Goal: Task Accomplishment & Management: Manage account settings

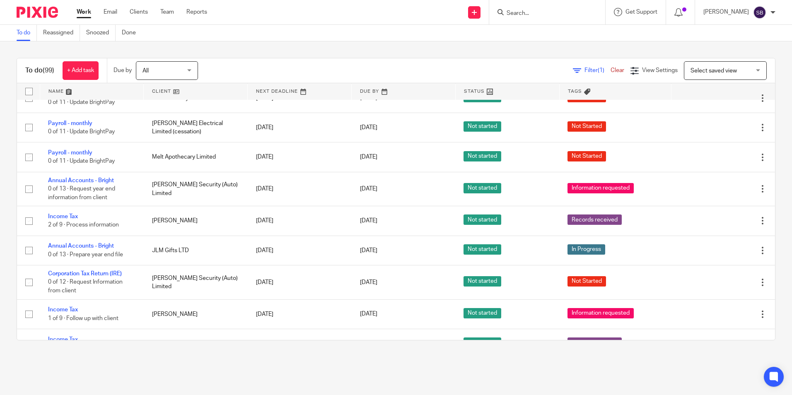
scroll to position [234, 0]
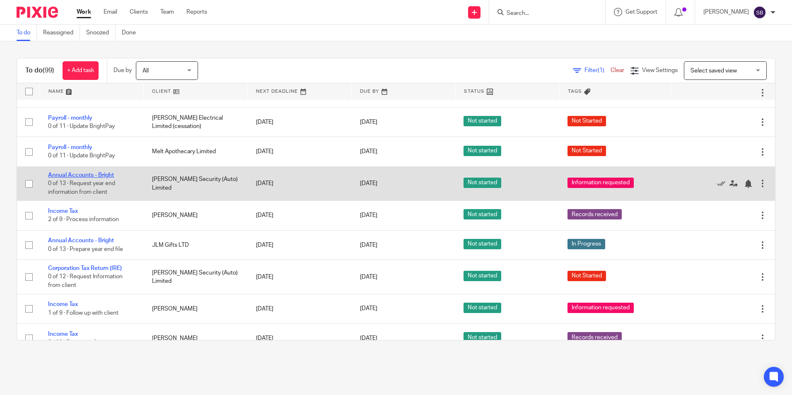
click at [104, 174] on link "Annual Accounts - Bright" at bounding box center [81, 175] width 66 height 6
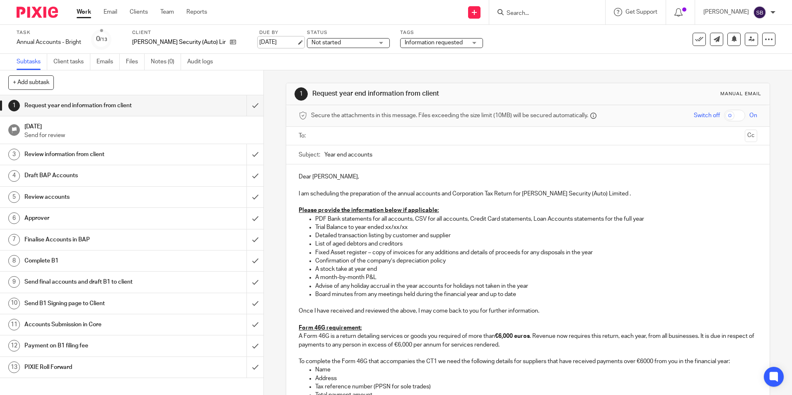
click at [270, 42] on link "[DATE]" at bounding box center [277, 42] width 37 height 9
click at [86, 12] on link "Work" at bounding box center [84, 12] width 15 height 8
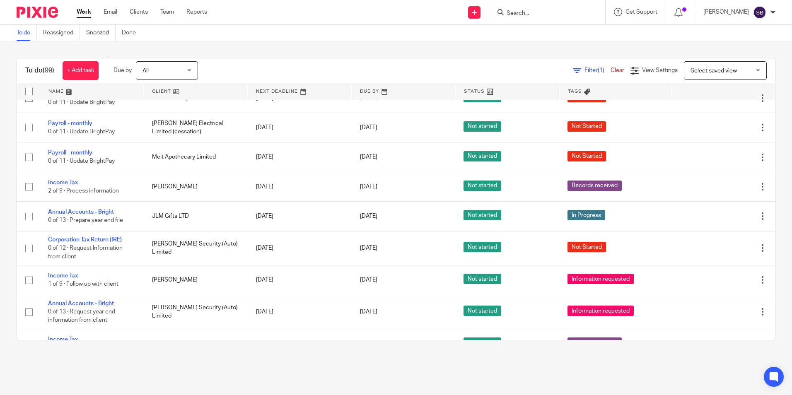
scroll to position [249, 0]
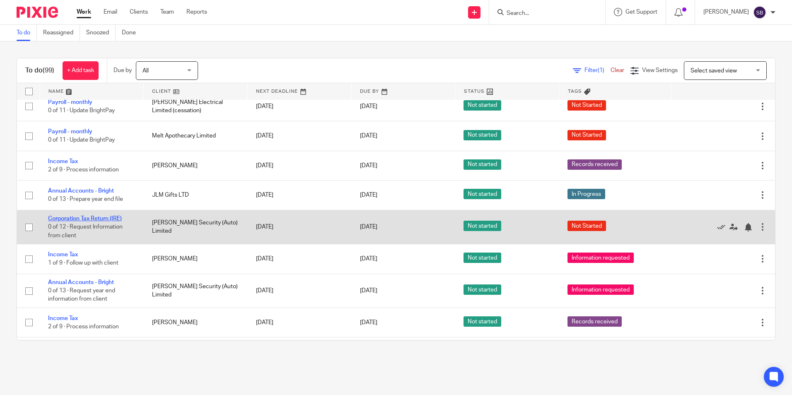
click at [102, 217] on link "Corporation Tax Return (IRE)" at bounding box center [85, 219] width 74 height 6
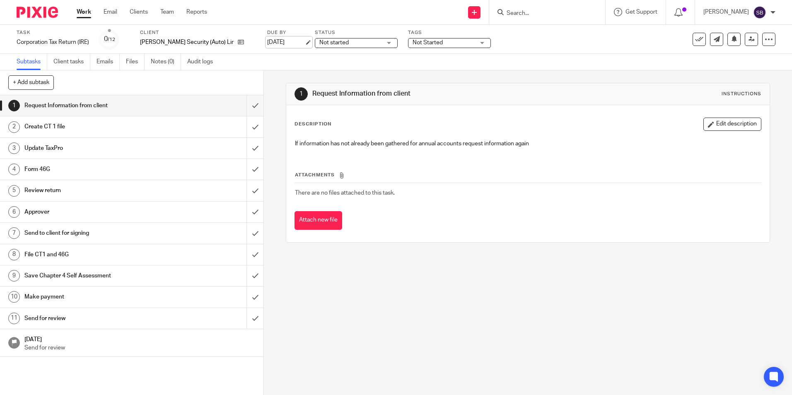
click at [278, 40] on link "[DATE]" at bounding box center [285, 42] width 37 height 9
click at [85, 8] on link "Work" at bounding box center [84, 12] width 15 height 8
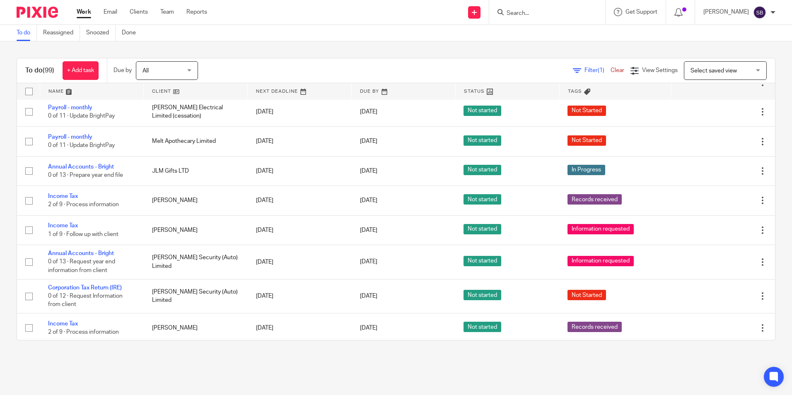
scroll to position [260, 0]
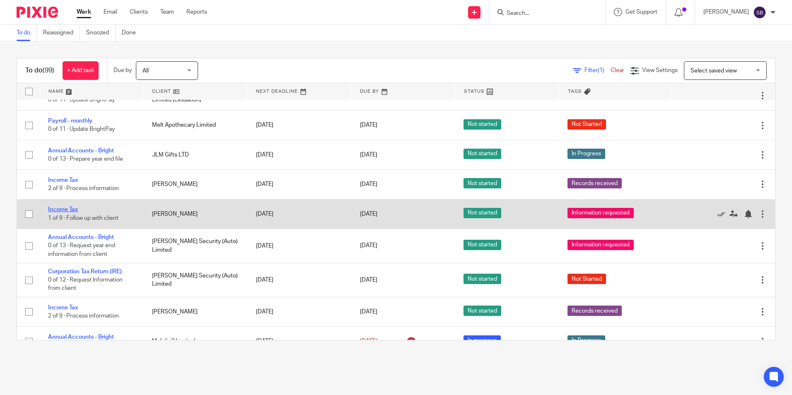
click at [74, 209] on link "Income Tax" at bounding box center [63, 210] width 30 height 6
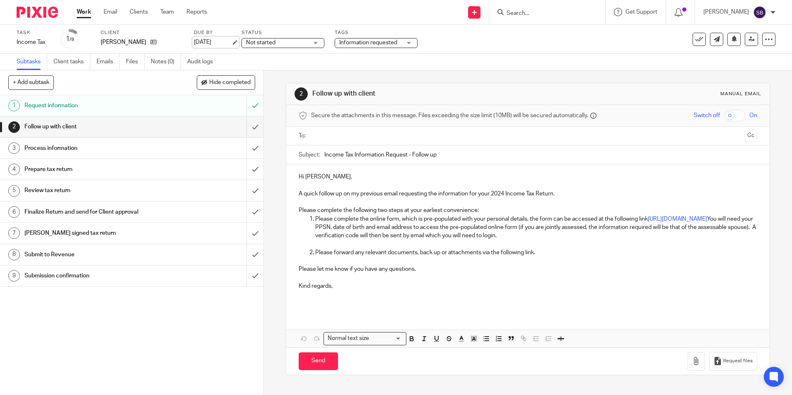
click at [230, 41] on link "[DATE]" at bounding box center [212, 42] width 37 height 9
click at [88, 10] on link "Work" at bounding box center [84, 12] width 15 height 8
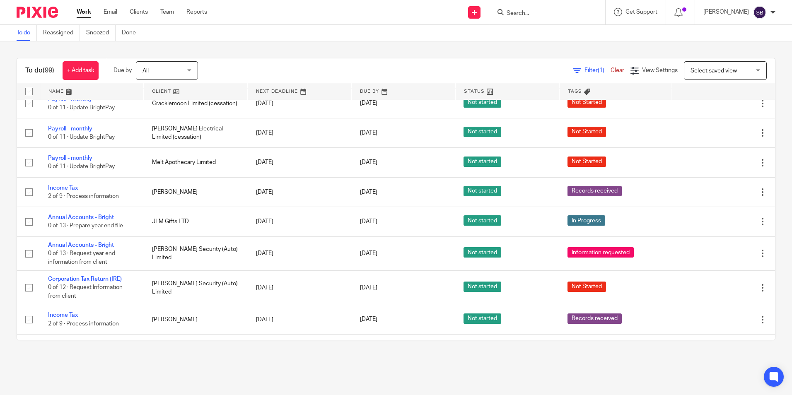
scroll to position [239, 0]
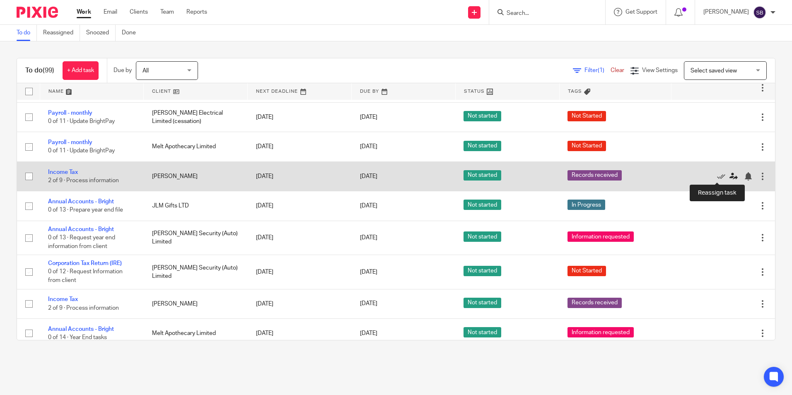
click at [730, 177] on icon at bounding box center [734, 176] width 8 height 8
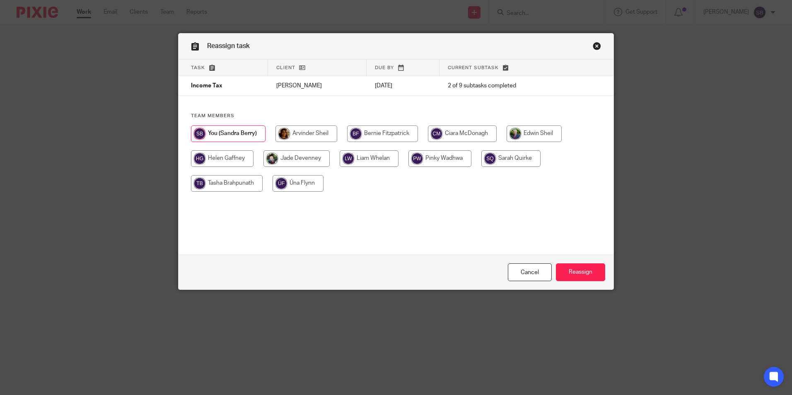
click at [367, 160] on input "radio" at bounding box center [369, 158] width 59 height 17
radio input "true"
click at [581, 271] on input "Reassign" at bounding box center [580, 273] width 49 height 18
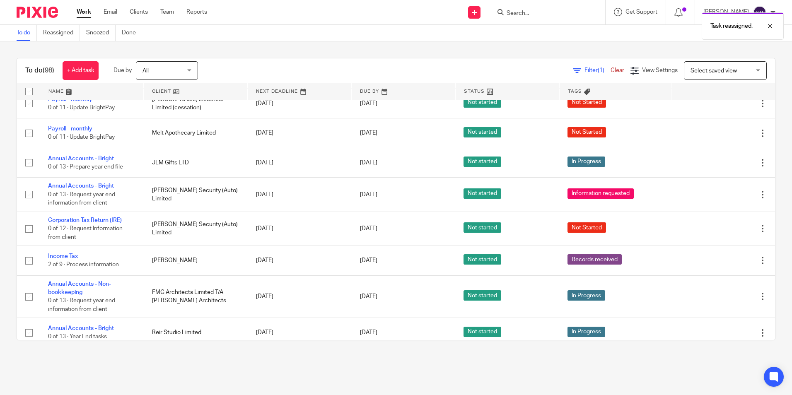
scroll to position [258, 0]
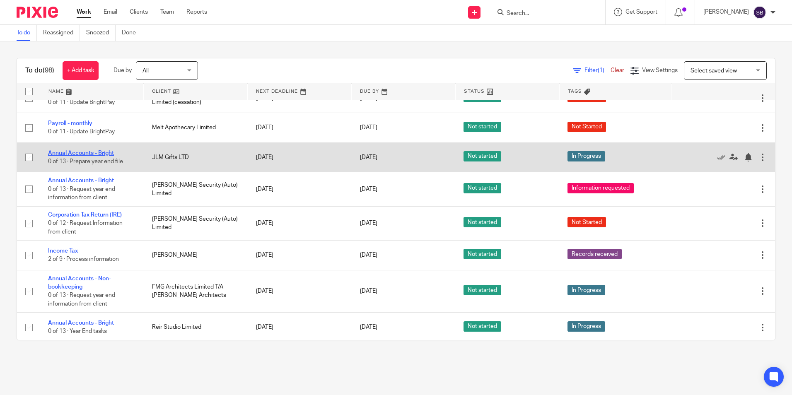
click at [107, 152] on link "Annual Accounts - Bright" at bounding box center [81, 153] width 66 height 6
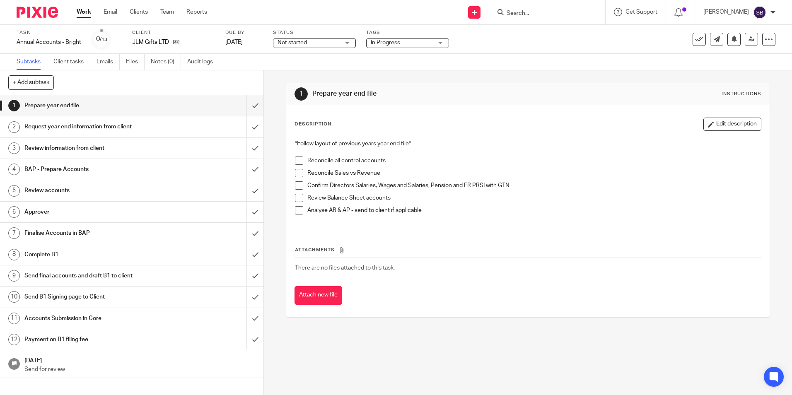
click at [267, 44] on div "Task Annual Accounts - Bright Save Annual Accounts - Bright 0 /13 Client JLM Gi…" at bounding box center [333, 39] width 633 height 20
click at [263, 43] on link "[DATE]" at bounding box center [243, 42] width 37 height 9
click at [88, 11] on link "Work" at bounding box center [84, 12] width 15 height 8
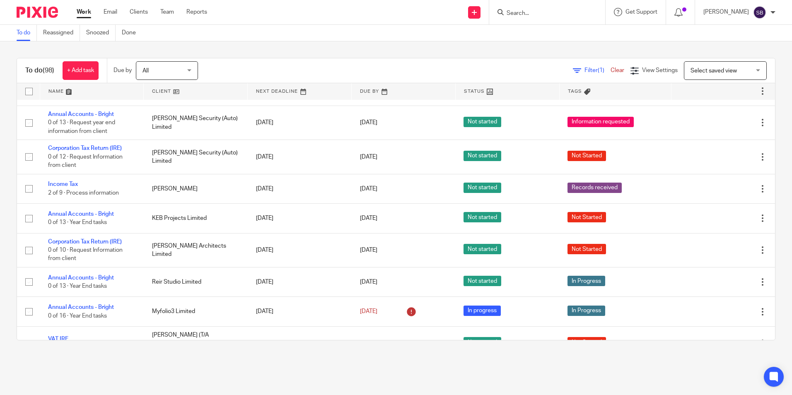
scroll to position [300, 0]
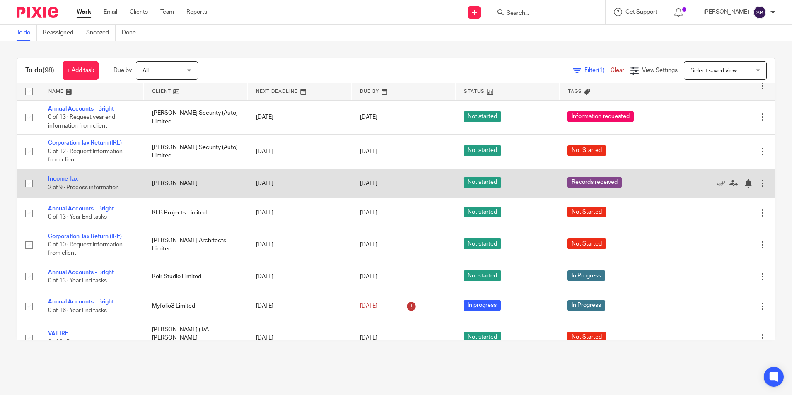
click at [75, 179] on link "Income Tax" at bounding box center [63, 179] width 30 height 6
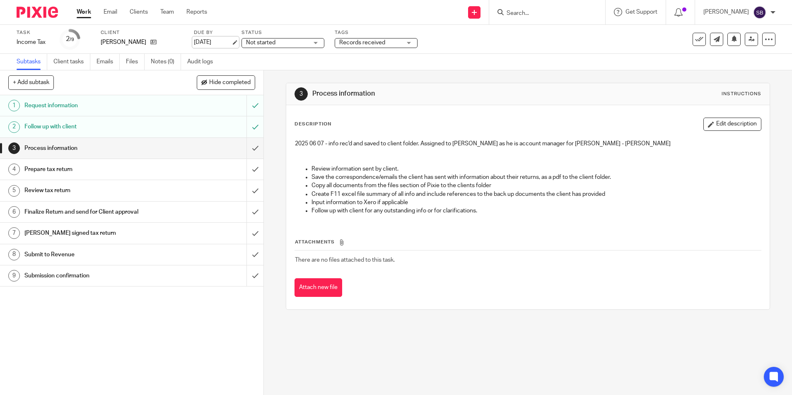
click at [231, 42] on link "[DATE]" at bounding box center [212, 42] width 37 height 9
click at [86, 9] on link "Work" at bounding box center [84, 12] width 15 height 8
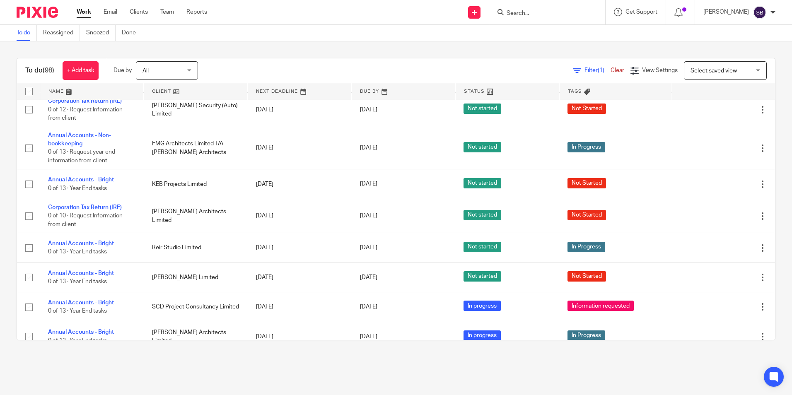
scroll to position [347, 0]
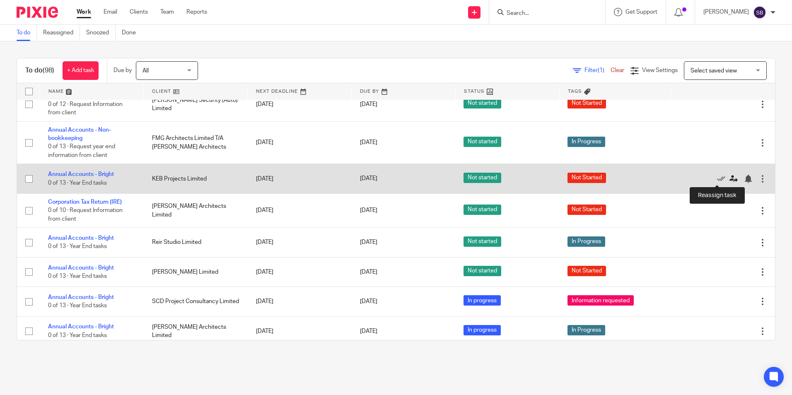
click at [730, 180] on icon at bounding box center [734, 179] width 8 height 8
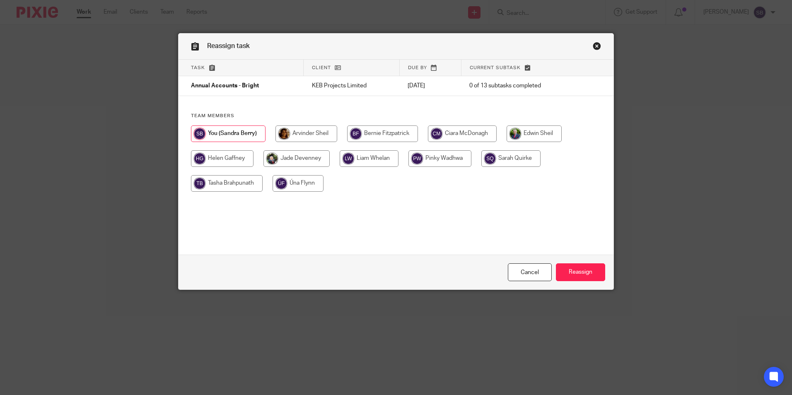
click at [374, 158] on input "radio" at bounding box center [369, 158] width 59 height 17
radio input "true"
click at [582, 270] on input "Reassign" at bounding box center [580, 273] width 49 height 18
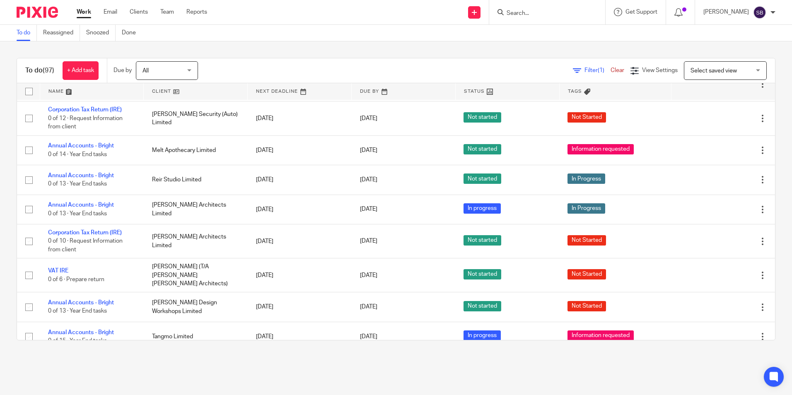
scroll to position [344, 0]
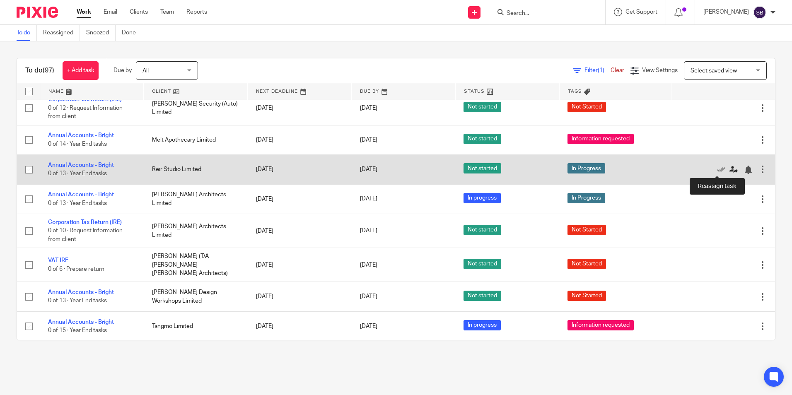
click at [730, 169] on icon at bounding box center [734, 170] width 8 height 8
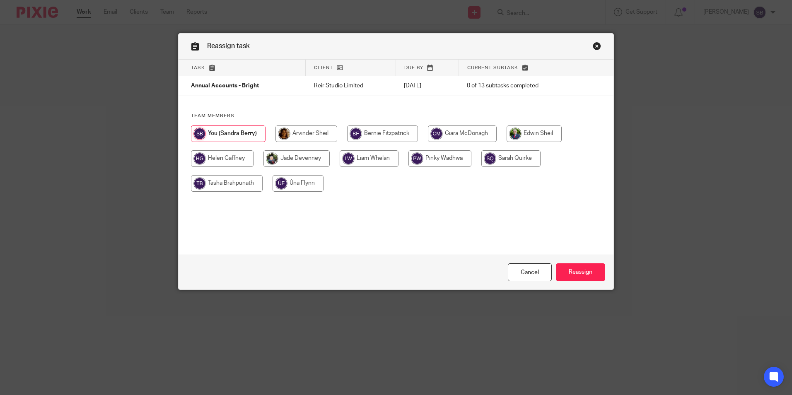
click at [375, 157] on input "radio" at bounding box center [369, 158] width 59 height 17
radio input "true"
click at [574, 271] on input "Reassign" at bounding box center [580, 273] width 49 height 18
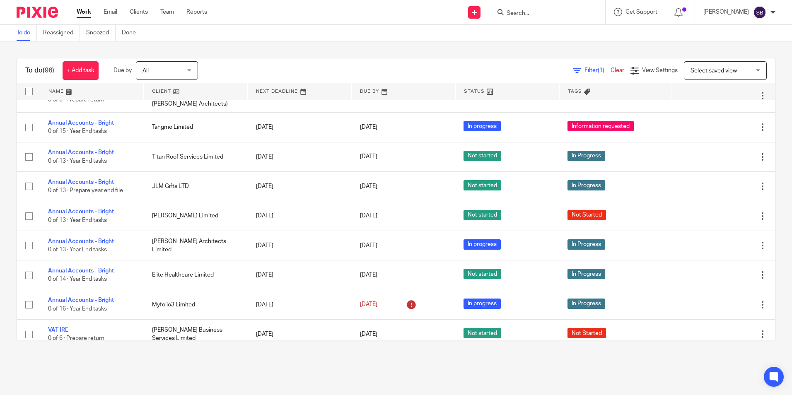
scroll to position [564, 0]
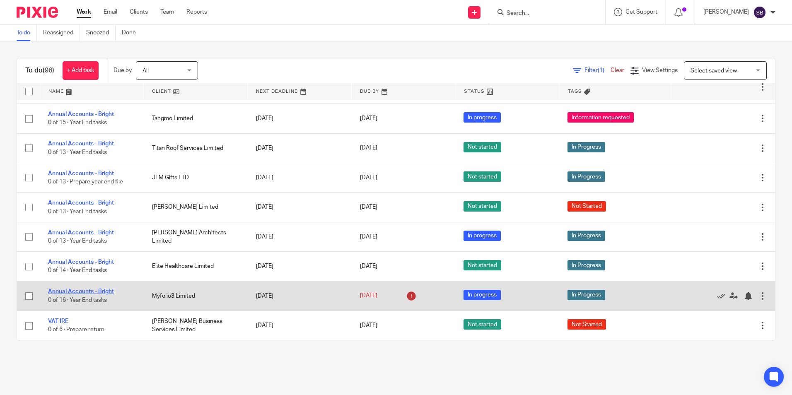
click at [108, 289] on link "Annual Accounts - Bright" at bounding box center [81, 292] width 66 height 6
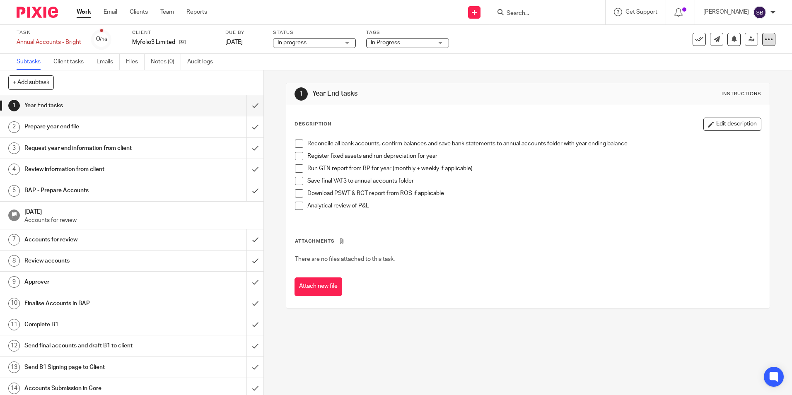
click at [765, 37] on icon at bounding box center [769, 39] width 8 height 8
click at [739, 68] on li "Advanced task editor" at bounding box center [731, 73] width 66 height 12
click at [32, 214] on h1 "[DATE]" at bounding box center [139, 211] width 231 height 10
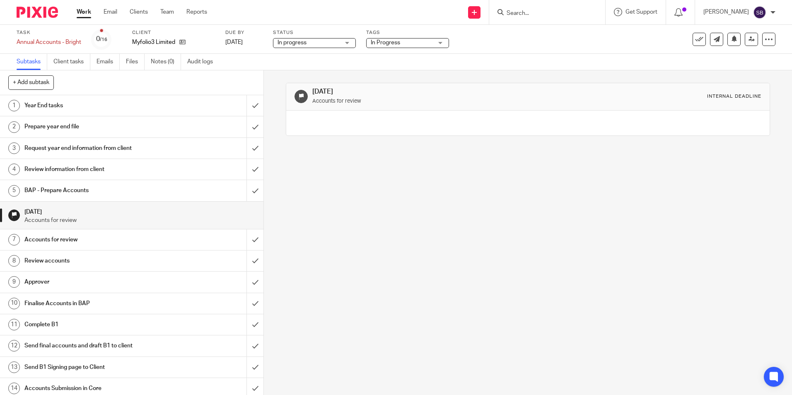
click at [337, 91] on h1 "[DATE]" at bounding box center [428, 91] width 233 height 9
click at [765, 40] on icon at bounding box center [769, 39] width 8 height 8
click at [734, 74] on link "Advanced task editor" at bounding box center [737, 73] width 55 height 6
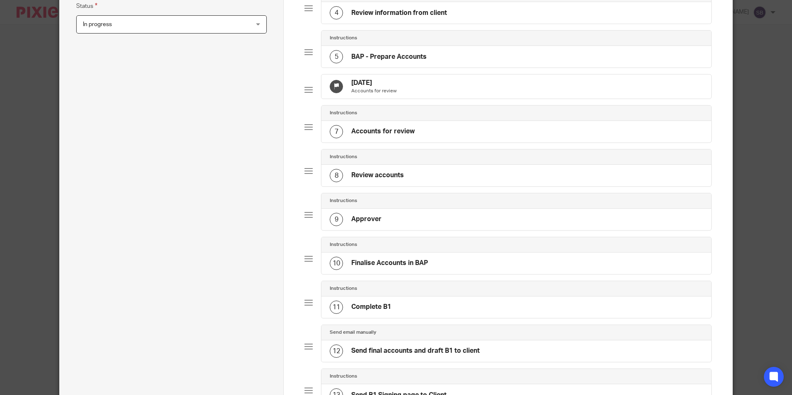
scroll to position [213, 0]
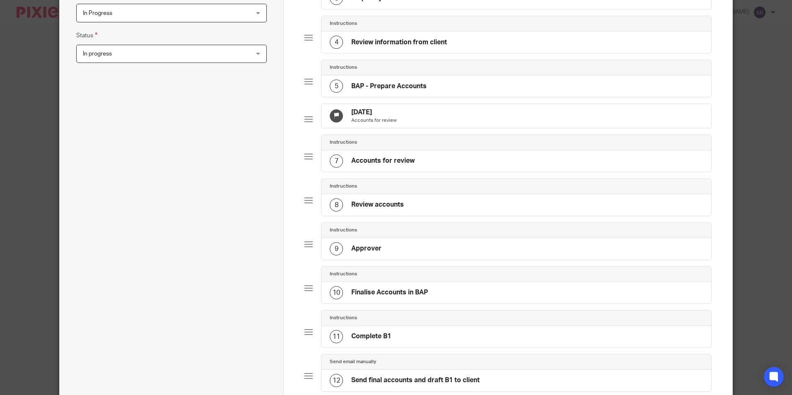
click at [353, 117] on p "Accounts for review" at bounding box center [374, 120] width 46 height 7
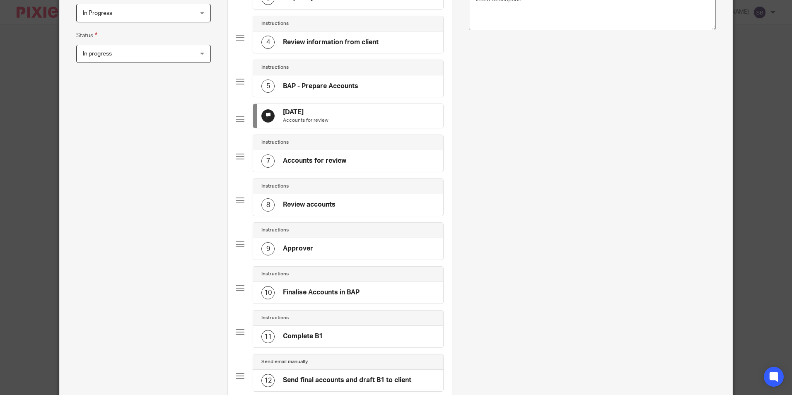
scroll to position [0, 0]
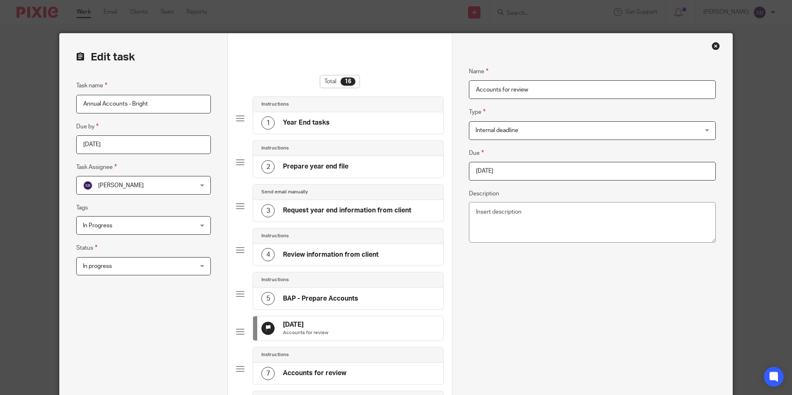
click at [522, 173] on input "2025-08-22" at bounding box center [592, 171] width 247 height 19
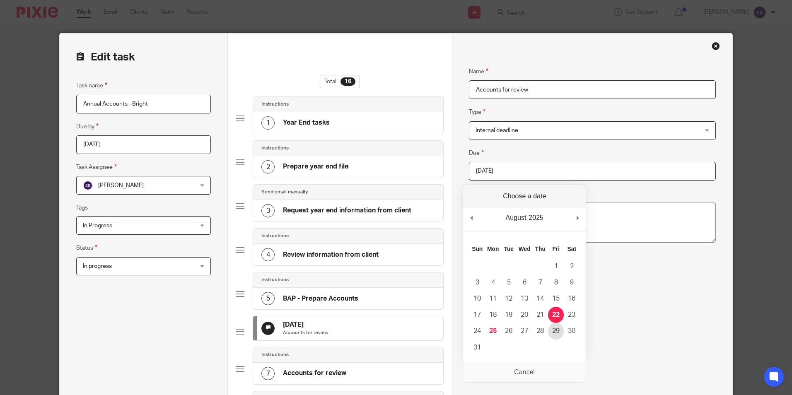
type input "2025-08-29"
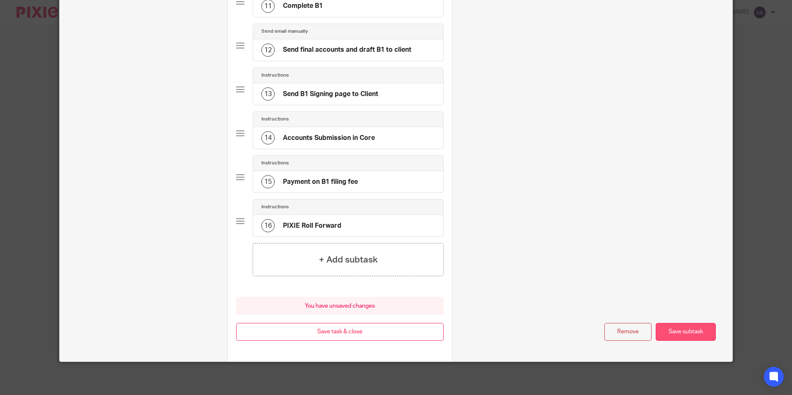
click at [673, 329] on button "Save subtask" at bounding box center [686, 332] width 60 height 18
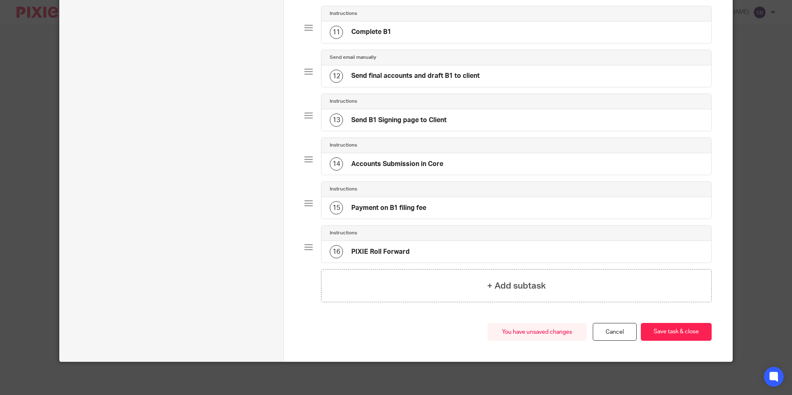
scroll to position [524, 0]
click at [671, 332] on button "Save task & close" at bounding box center [676, 332] width 71 height 18
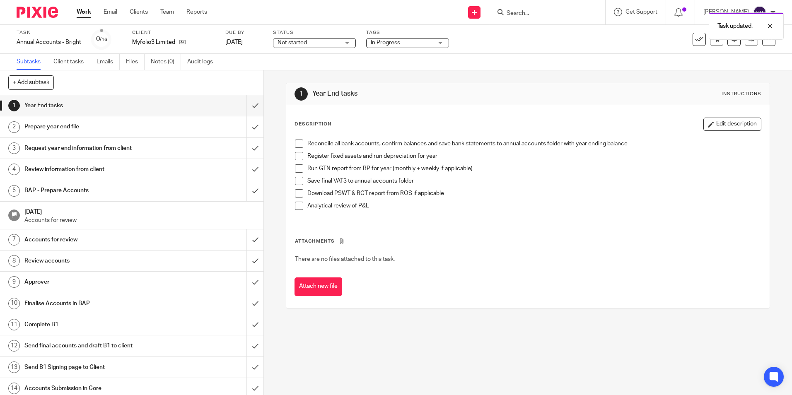
click at [82, 11] on link "Work" at bounding box center [84, 12] width 15 height 8
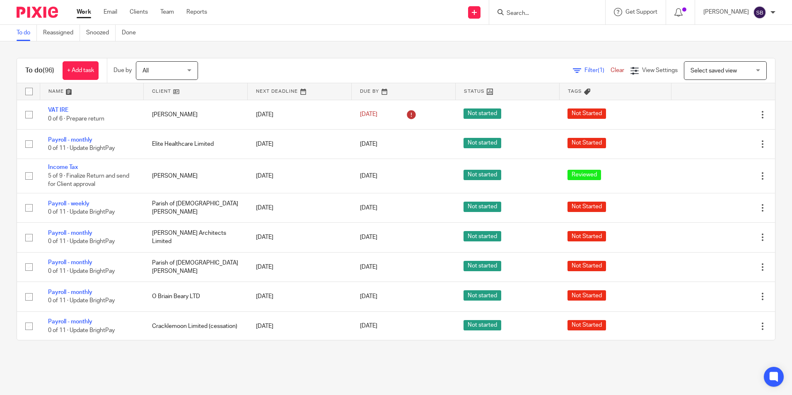
click at [763, 102] on div "To do (96) + Add task Due by All All Today Tomorrow This week Next week This mo…" at bounding box center [396, 199] width 759 height 283
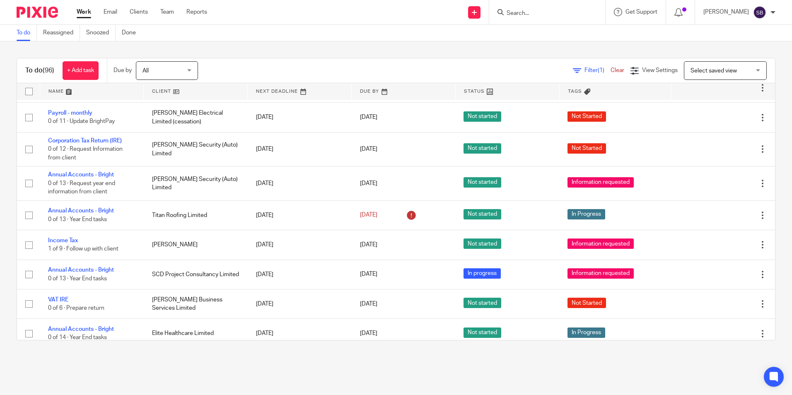
scroll to position [274, 0]
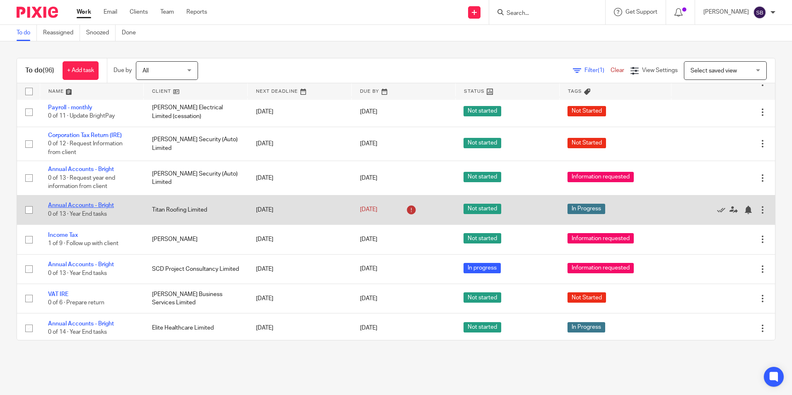
click at [111, 204] on link "Annual Accounts - Bright" at bounding box center [81, 206] width 66 height 6
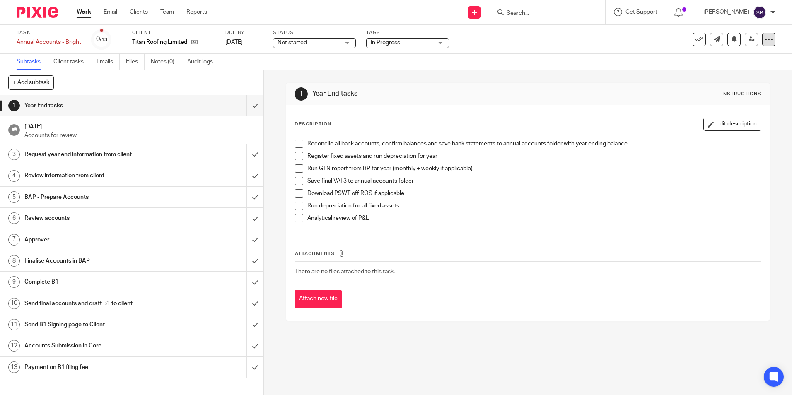
click at [765, 39] on icon at bounding box center [769, 39] width 8 height 8
click at [729, 72] on link "Advanced task editor" at bounding box center [737, 73] width 55 height 6
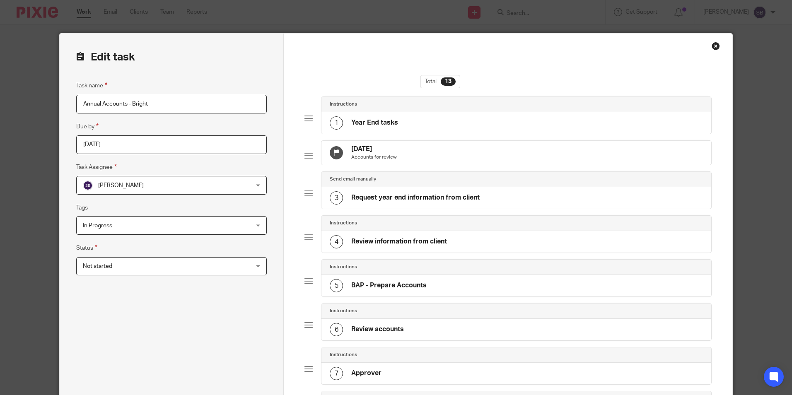
click at [372, 145] on h4 "[DATE]" at bounding box center [374, 149] width 46 height 9
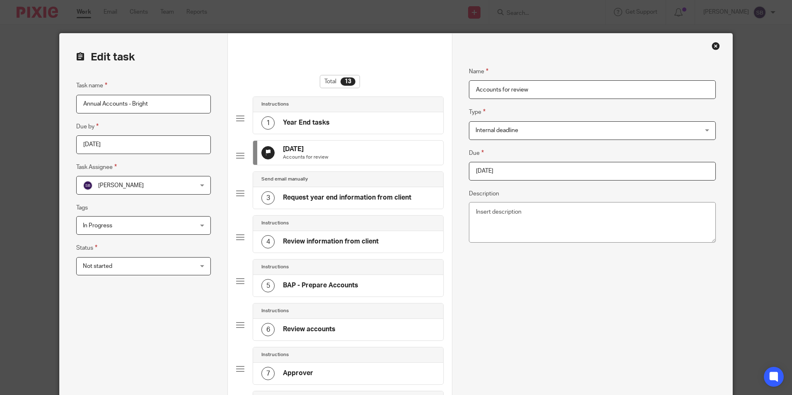
click at [513, 173] on input "[DATE]" at bounding box center [592, 171] width 247 height 19
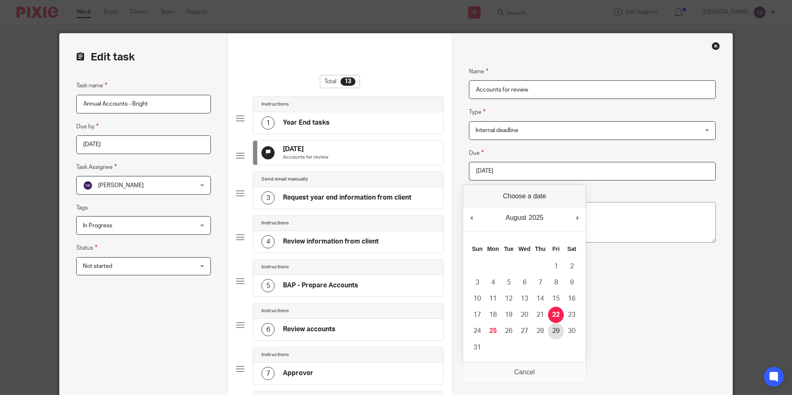
type input "[DATE]"
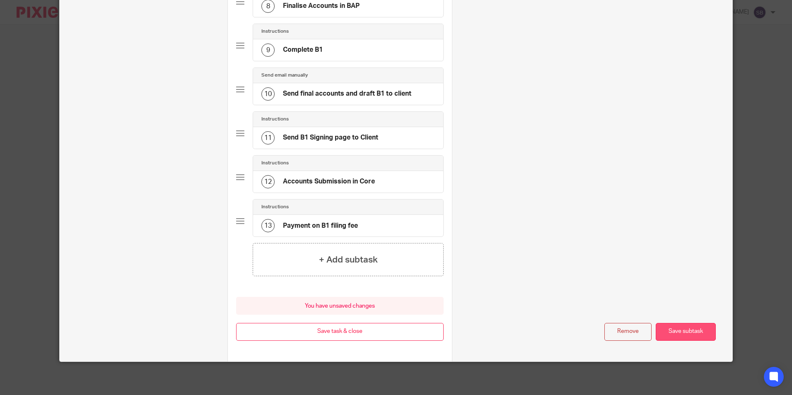
click at [677, 329] on button "Save subtask" at bounding box center [686, 332] width 60 height 18
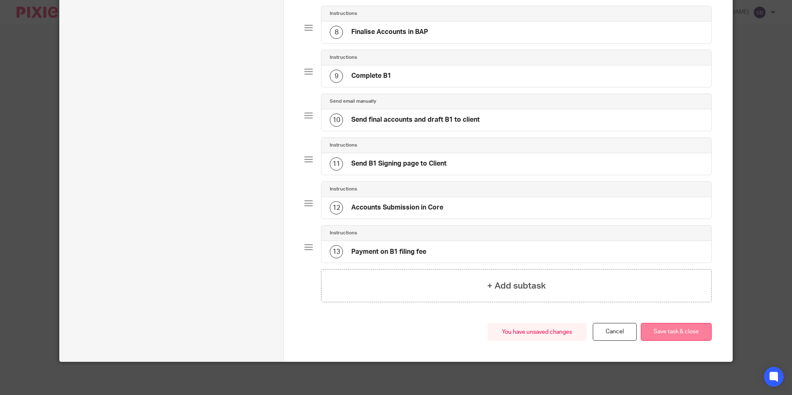
click at [677, 331] on button "Save task & close" at bounding box center [676, 332] width 71 height 18
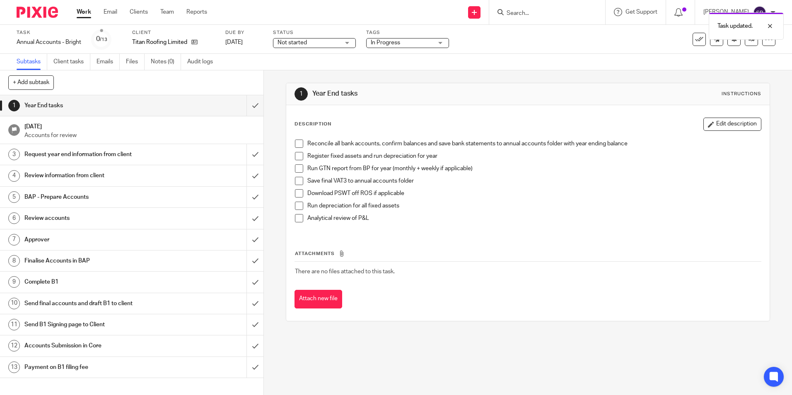
click at [85, 10] on link "Work" at bounding box center [84, 12] width 15 height 8
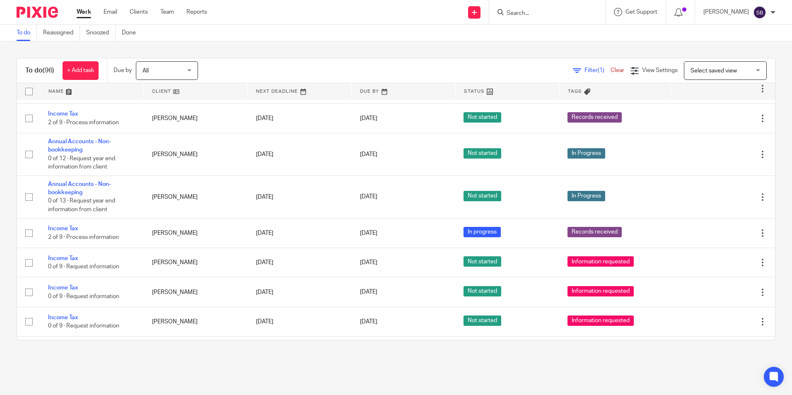
scroll to position [965, 0]
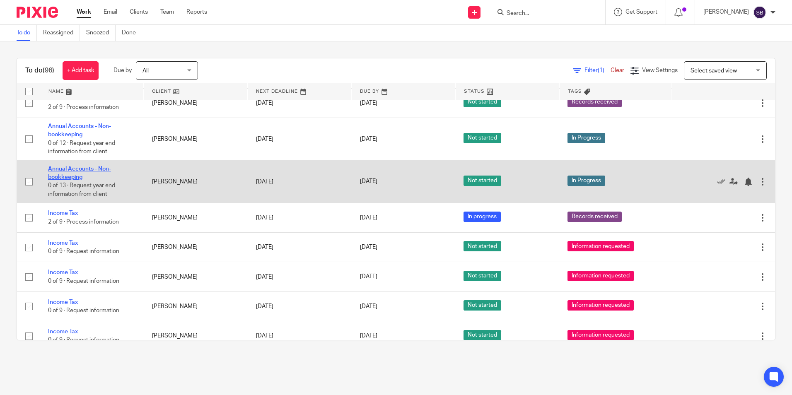
click at [103, 166] on link "Annual Accounts - Non-bookkeeping" at bounding box center [79, 173] width 63 height 14
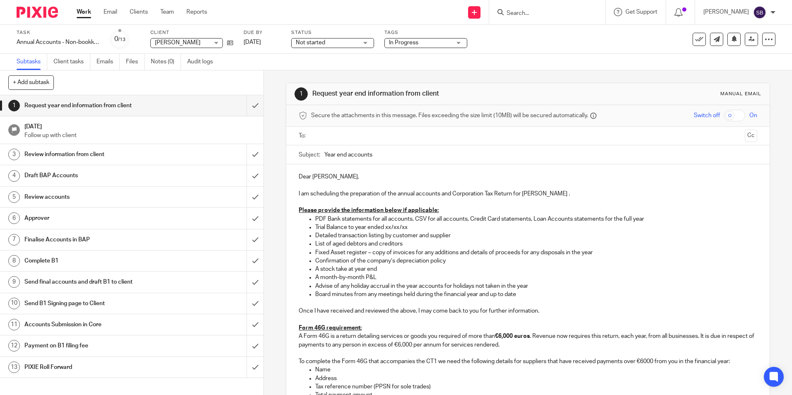
click at [283, 38] on div "Task Annual Accounts - Non-bookkeeping Save Annual Accounts - Non-bookkeeping 0…" at bounding box center [333, 39] width 633 height 20
click at [765, 40] on icon at bounding box center [769, 39] width 8 height 8
click at [732, 72] on link "Advanced task editor" at bounding box center [737, 73] width 55 height 6
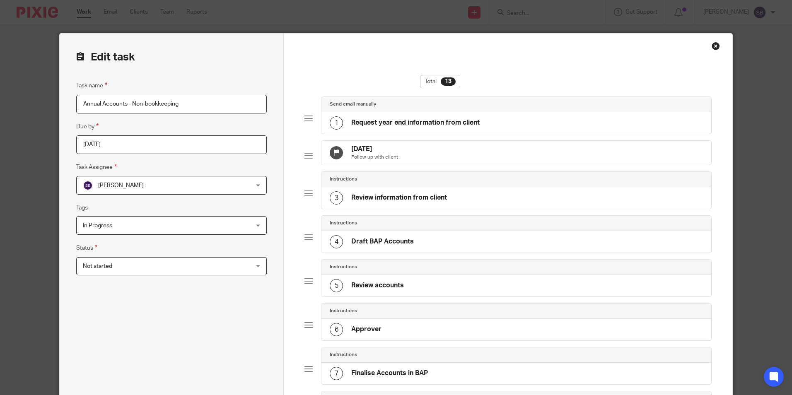
click at [366, 153] on h4 "[DATE]" at bounding box center [374, 149] width 47 height 9
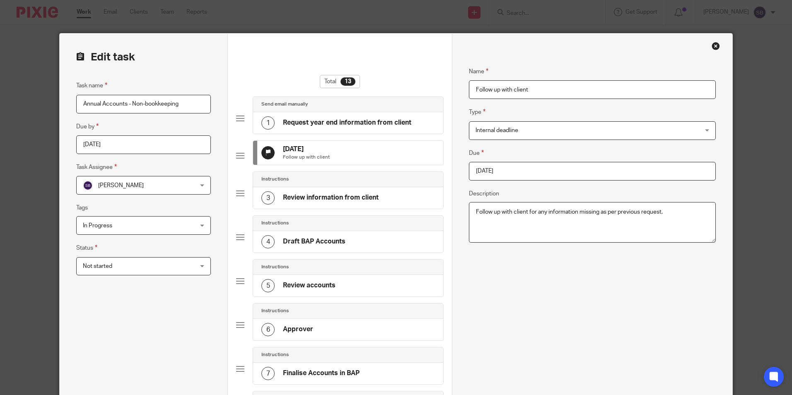
click at [514, 175] on input "2025-08-29" at bounding box center [592, 171] width 247 height 19
type input "2025-09-19"
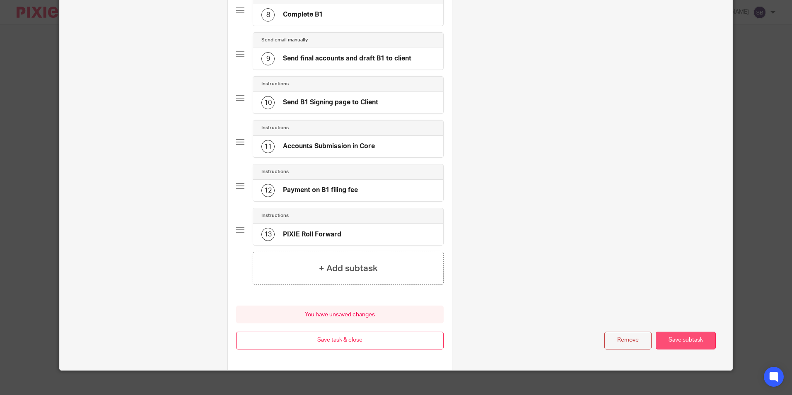
click at [683, 347] on button "Save subtask" at bounding box center [686, 341] width 60 height 18
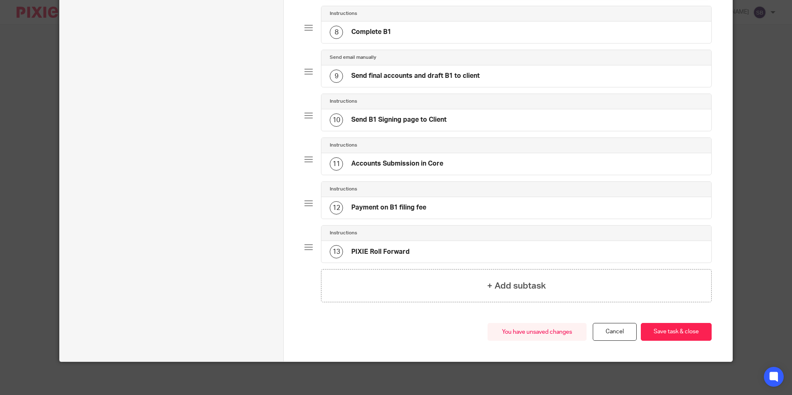
scroll to position [392, 0]
click at [663, 329] on button "Save task & close" at bounding box center [676, 332] width 71 height 18
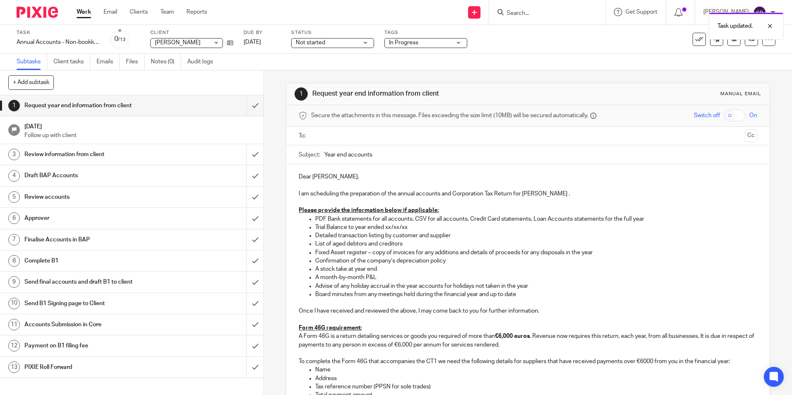
click at [84, 9] on link "Work" at bounding box center [84, 12] width 15 height 8
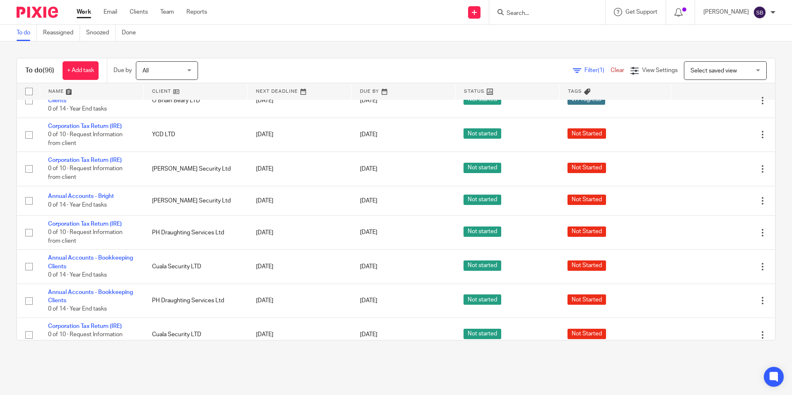
scroll to position [2683, 0]
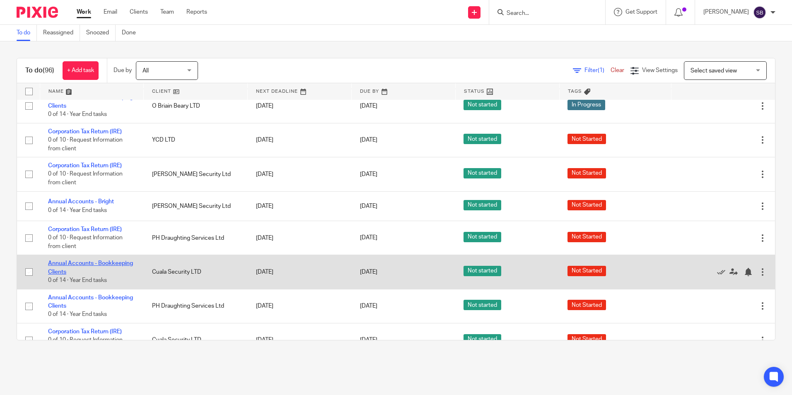
click at [92, 261] on link "Annual Accounts - Bookkeeping Clients" at bounding box center [90, 268] width 85 height 14
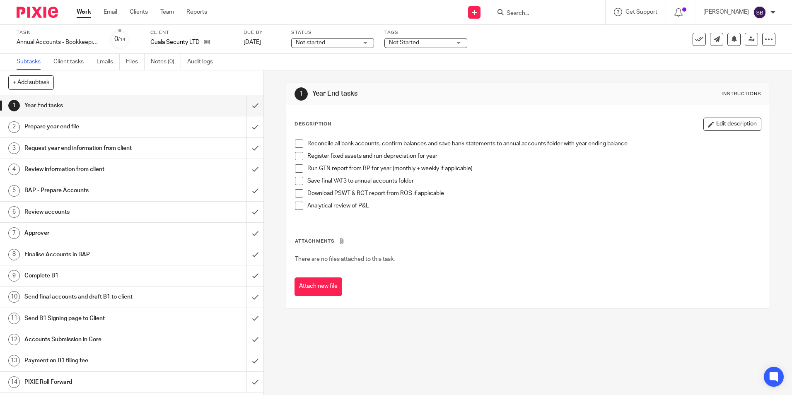
click at [281, 40] on div "Task Annual Accounts - Bookkeeping Clients Save Annual Accounts - Bookkeeping C…" at bounding box center [333, 39] width 633 height 20
click at [765, 42] on icon at bounding box center [769, 39] width 8 height 8
click at [743, 73] on link "Advanced task editor" at bounding box center [737, 73] width 55 height 6
